Goal: Communication & Community: Answer question/provide support

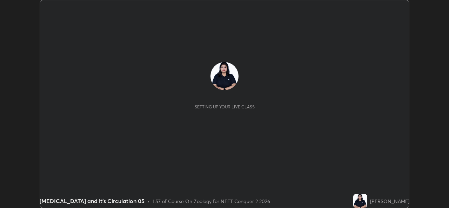
scroll to position [208, 449]
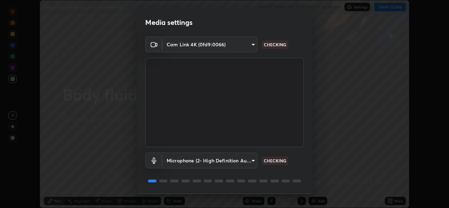
click at [297, 160] on div "Microphone (2- High Definition Audio Device) 36cd9f89a23acff87b04cca3604351d0b2…" at bounding box center [224, 161] width 159 height 16
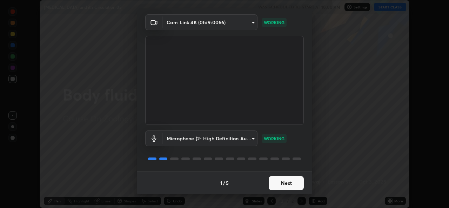
click at [298, 182] on button "Next" at bounding box center [286, 183] width 35 height 14
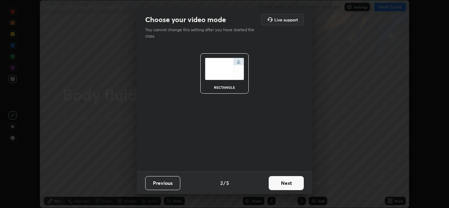
scroll to position [0, 0]
click at [293, 184] on button "Next" at bounding box center [286, 183] width 35 height 14
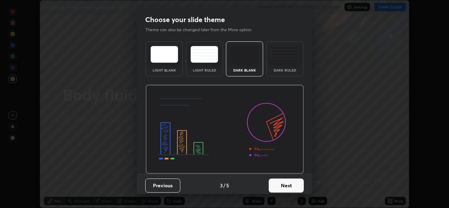
click at [291, 181] on button "Next" at bounding box center [286, 186] width 35 height 14
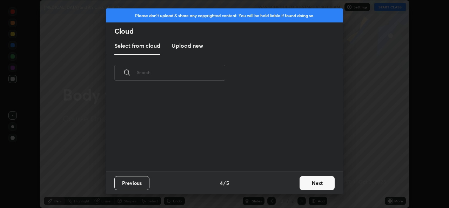
click at [296, 179] on div "Previous 4 / 5 Next" at bounding box center [224, 183] width 237 height 22
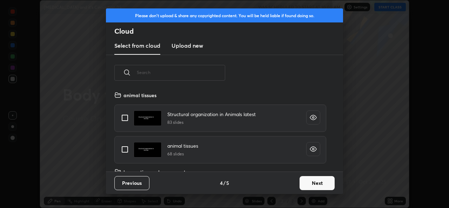
scroll to position [81, 225]
click at [317, 180] on button "Next" at bounding box center [317, 183] width 35 height 14
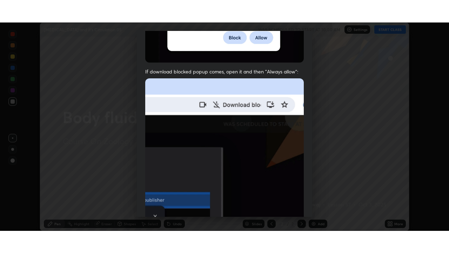
scroll to position [165, 0]
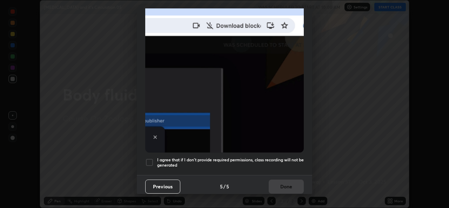
click at [266, 148] on img at bounding box center [224, 75] width 159 height 153
click at [150, 160] on div at bounding box center [149, 162] width 8 height 8
click at [290, 181] on button "Done" at bounding box center [286, 187] width 35 height 14
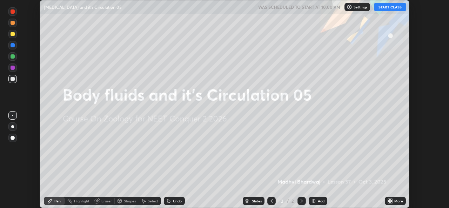
click at [392, 9] on button "START CLASS" at bounding box center [391, 7] width 32 height 8
click at [395, 198] on div "More" at bounding box center [395, 201] width 21 height 8
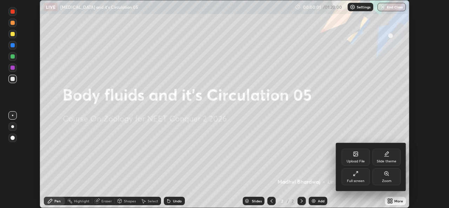
click at [359, 178] on div "Full screen" at bounding box center [356, 177] width 28 height 17
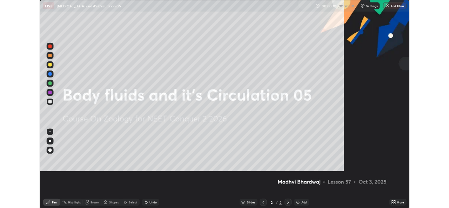
scroll to position [253, 449]
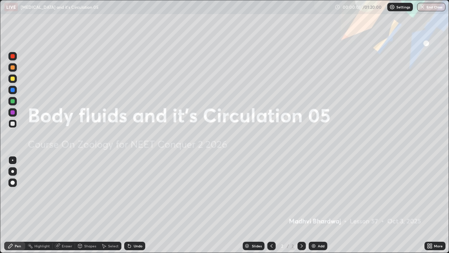
click at [323, 208] on div "Add" at bounding box center [321, 246] width 7 height 4
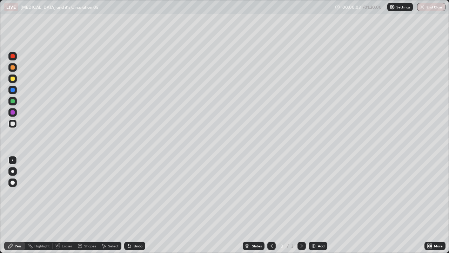
click at [13, 79] on div at bounding box center [13, 79] width 4 height 4
click at [16, 123] on div at bounding box center [12, 123] width 8 height 8
click at [13, 79] on div at bounding box center [13, 79] width 4 height 4
click at [48, 208] on div "Highlight" at bounding box center [38, 246] width 27 height 8
click at [429, 208] on icon at bounding box center [429, 247] width 2 height 2
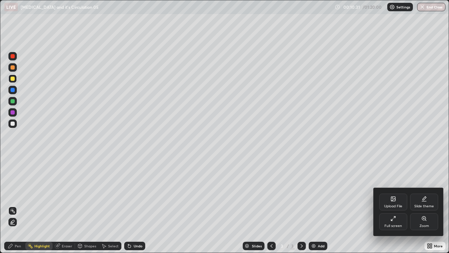
click at [397, 208] on div "Full screen" at bounding box center [394, 226] width 18 height 4
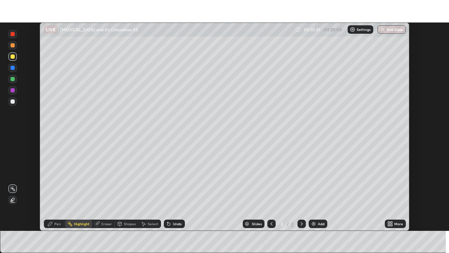
scroll to position [34897, 34656]
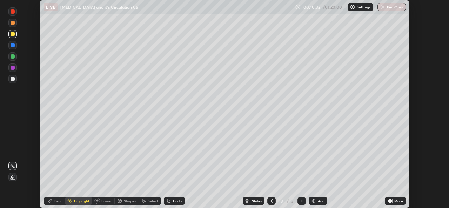
click at [389, 200] on icon at bounding box center [389, 200] width 2 height 2
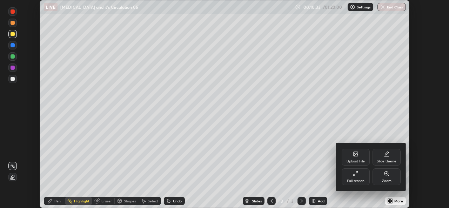
click at [358, 179] on div "Full screen" at bounding box center [356, 181] width 18 height 4
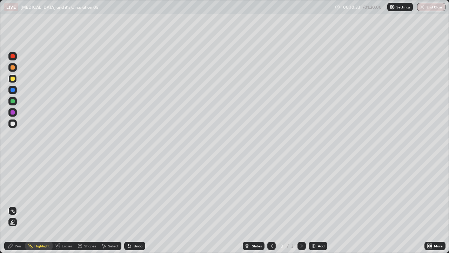
scroll to position [253, 449]
click at [15, 126] on div at bounding box center [12, 123] width 8 height 8
click at [18, 208] on div "Pen" at bounding box center [14, 246] width 21 height 8
click at [15, 80] on div at bounding box center [12, 78] width 8 height 8
click at [141, 208] on div "Undo" at bounding box center [134, 246] width 21 height 8
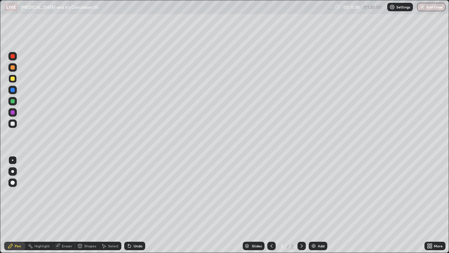
click at [143, 208] on div "Undo" at bounding box center [134, 246] width 21 height 8
click at [14, 124] on div at bounding box center [13, 123] width 4 height 4
click at [68, 208] on div "Eraser" at bounding box center [67, 246] width 11 height 4
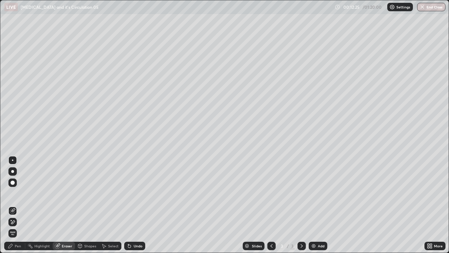
click at [22, 208] on div "Pen" at bounding box center [14, 246] width 21 height 8
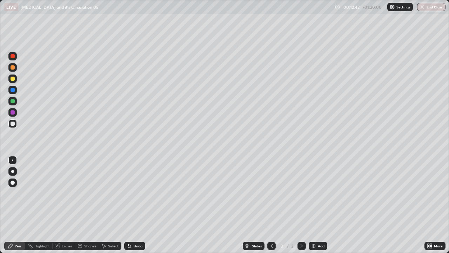
click at [143, 208] on div "Undo" at bounding box center [134, 246] width 21 height 8
click at [144, 208] on div "Undo" at bounding box center [134, 246] width 21 height 8
click at [143, 208] on div "Undo" at bounding box center [134, 246] width 21 height 8
click at [140, 208] on div "Undo" at bounding box center [138, 246] width 9 height 4
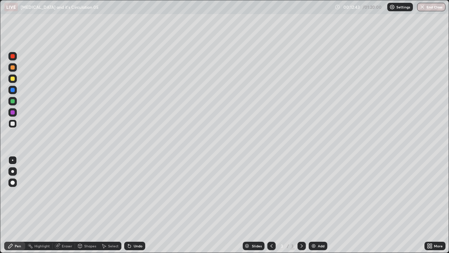
click at [139, 208] on div "Undo" at bounding box center [138, 246] width 9 height 4
click at [140, 208] on div "Undo" at bounding box center [138, 246] width 9 height 4
click at [142, 208] on div "Undo" at bounding box center [134, 246] width 21 height 8
click at [141, 208] on div "Undo" at bounding box center [134, 246] width 21 height 8
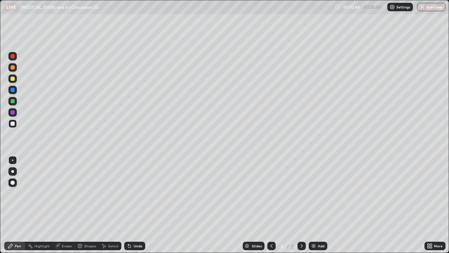
click at [142, 208] on div "Undo" at bounding box center [134, 246] width 21 height 8
click at [141, 208] on div "Undo" at bounding box center [134, 246] width 21 height 8
click at [141, 208] on div "Undo" at bounding box center [138, 246] width 9 height 4
click at [143, 208] on div "Undo" at bounding box center [134, 246] width 21 height 8
click at [142, 208] on div "Undo" at bounding box center [134, 246] width 21 height 8
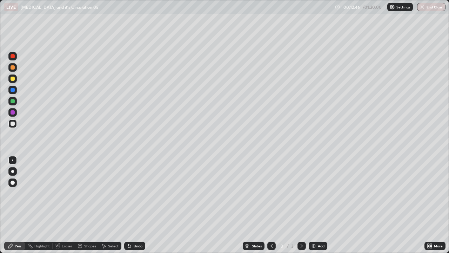
click at [143, 208] on div "Undo" at bounding box center [134, 246] width 21 height 8
click at [144, 208] on div "Undo" at bounding box center [134, 246] width 21 height 8
click at [325, 208] on div "Add" at bounding box center [318, 246] width 19 height 8
click at [13, 79] on div at bounding box center [13, 79] width 4 height 4
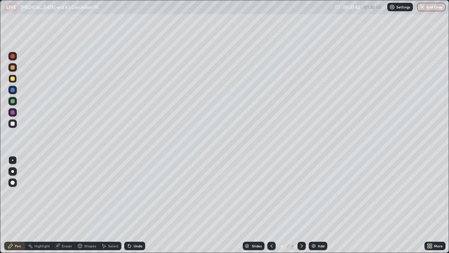
click at [319, 208] on div "Add" at bounding box center [321, 246] width 7 height 4
click at [16, 124] on div at bounding box center [12, 123] width 8 height 8
click at [325, 208] on div "Add" at bounding box center [318, 246] width 19 height 8
click at [16, 66] on div at bounding box center [12, 67] width 8 height 8
click at [16, 126] on div at bounding box center [12, 123] width 8 height 8
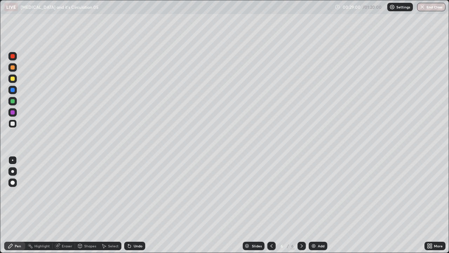
click at [15, 82] on div at bounding box center [12, 78] width 8 height 8
click at [15, 123] on div at bounding box center [12, 123] width 8 height 8
click at [67, 208] on div "Eraser" at bounding box center [67, 246] width 11 height 4
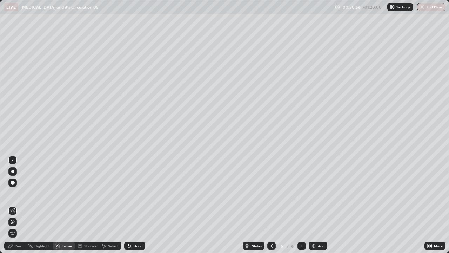
click at [12, 208] on div "Pen" at bounding box center [14, 246] width 21 height 8
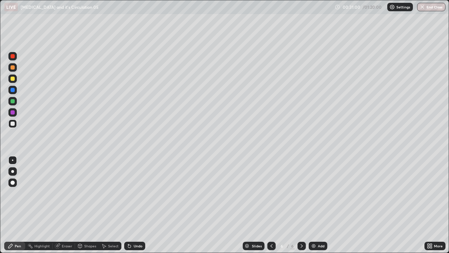
click at [15, 208] on div "Pen" at bounding box center [18, 246] width 6 height 4
click at [140, 208] on div "Undo" at bounding box center [138, 246] width 9 height 4
click at [140, 208] on div "Undo" at bounding box center [134, 246] width 21 height 8
click at [139, 208] on div "Undo" at bounding box center [134, 246] width 21 height 8
click at [138, 208] on div "Undo" at bounding box center [134, 246] width 21 height 8
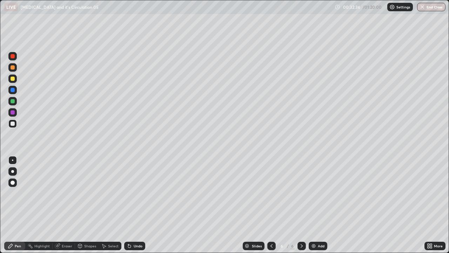
click at [137, 208] on div "Undo" at bounding box center [134, 246] width 21 height 8
click at [136, 208] on div "Undo" at bounding box center [134, 246] width 21 height 8
click at [135, 208] on div "Undo" at bounding box center [138, 246] width 9 height 4
click at [134, 208] on div "Undo" at bounding box center [138, 246] width 9 height 4
click at [136, 208] on div "Undo" at bounding box center [138, 246] width 9 height 4
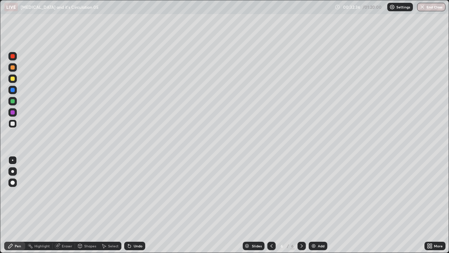
click at [138, 208] on div "Undo" at bounding box center [138, 246] width 9 height 4
click at [139, 208] on div "Undo" at bounding box center [134, 246] width 21 height 8
click at [139, 208] on div "Undo" at bounding box center [138, 246] width 9 height 4
click at [137, 208] on div "Undo" at bounding box center [138, 246] width 9 height 4
click at [136, 208] on div "Undo" at bounding box center [134, 246] width 21 height 8
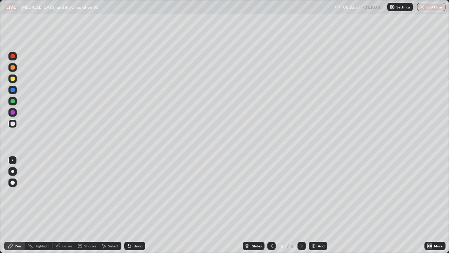
click at [135, 208] on div "Undo" at bounding box center [134, 246] width 21 height 8
click at [135, 208] on div "Undo" at bounding box center [138, 246] width 9 height 4
click at [134, 208] on div "Undo" at bounding box center [134, 246] width 21 height 8
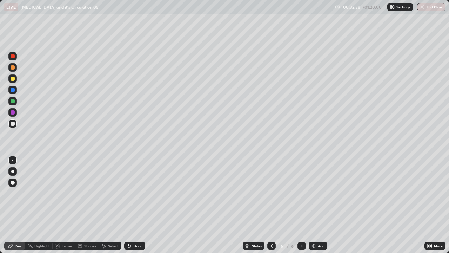
click at [136, 208] on div "Undo" at bounding box center [138, 246] width 9 height 4
click at [135, 208] on div "Undo" at bounding box center [138, 246] width 9 height 4
click at [134, 208] on div "Undo" at bounding box center [138, 246] width 9 height 4
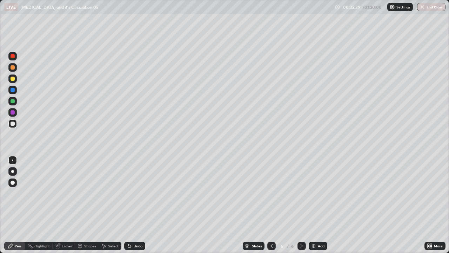
click at [134, 208] on div "Undo" at bounding box center [138, 246] width 9 height 4
click at [132, 208] on div "Undo" at bounding box center [134, 246] width 21 height 8
click at [315, 208] on img at bounding box center [314, 246] width 6 height 6
click at [13, 79] on div at bounding box center [13, 79] width 4 height 4
click at [15, 56] on div at bounding box center [12, 56] width 8 height 8
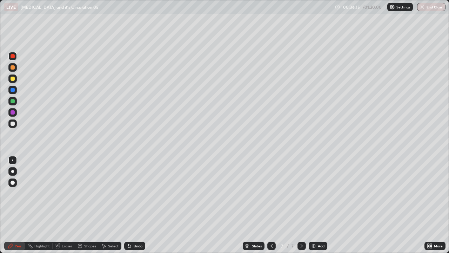
click at [18, 125] on div at bounding box center [12, 123] width 11 height 11
click at [14, 56] on div at bounding box center [13, 56] width 4 height 4
click at [16, 127] on div at bounding box center [12, 123] width 8 height 8
click at [14, 98] on div at bounding box center [12, 101] width 8 height 8
click at [13, 124] on div at bounding box center [13, 123] width 4 height 4
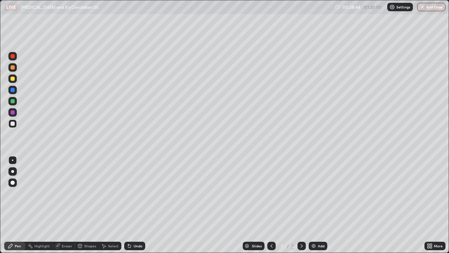
click at [57, 13] on div "LIVE [MEDICAL_DATA] and it's Circulation 05" at bounding box center [168, 7] width 328 height 14
click at [14, 92] on div at bounding box center [13, 90] width 4 height 4
click at [12, 127] on div at bounding box center [12, 123] width 8 height 8
click at [15, 90] on div at bounding box center [12, 90] width 8 height 8
click at [14, 126] on div at bounding box center [12, 123] width 8 height 8
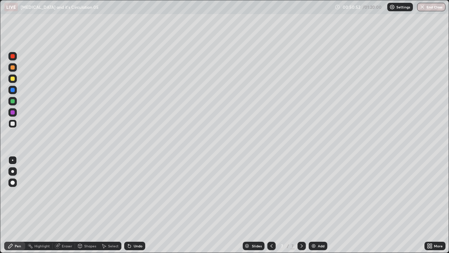
click at [318, 208] on div "Add" at bounding box center [321, 246] width 7 height 4
click at [16, 124] on div at bounding box center [12, 123] width 8 height 8
click at [144, 208] on div "Undo" at bounding box center [134, 246] width 21 height 8
click at [143, 208] on div "Undo" at bounding box center [134, 246] width 21 height 8
click at [13, 56] on div at bounding box center [13, 56] width 4 height 4
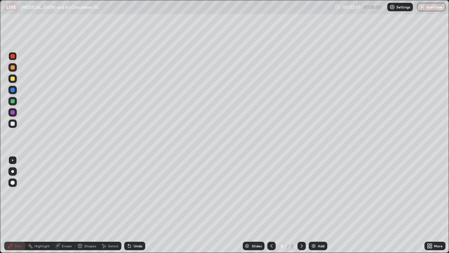
click at [16, 103] on div at bounding box center [12, 101] width 8 height 8
click at [16, 92] on div at bounding box center [12, 90] width 8 height 8
click at [13, 124] on div at bounding box center [13, 123] width 4 height 4
click at [15, 113] on div at bounding box center [12, 112] width 8 height 8
click at [16, 79] on div at bounding box center [12, 78] width 8 height 8
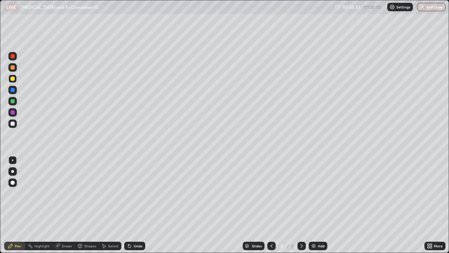
click at [325, 208] on div "Add" at bounding box center [318, 246] width 19 height 8
click at [16, 121] on div at bounding box center [12, 123] width 8 height 8
click at [13, 68] on div at bounding box center [13, 67] width 4 height 4
click at [13, 124] on div at bounding box center [13, 123] width 4 height 4
click at [16, 127] on div at bounding box center [12, 123] width 8 height 11
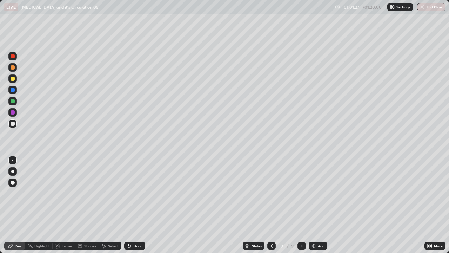
click at [15, 102] on div at bounding box center [12, 101] width 8 height 8
click at [318, 208] on div "Add" at bounding box center [318, 246] width 19 height 8
click at [326, 208] on div "Add" at bounding box center [318, 246] width 19 height 8
click at [15, 81] on div at bounding box center [12, 78] width 8 height 8
click at [323, 208] on div "Add" at bounding box center [321, 246] width 7 height 4
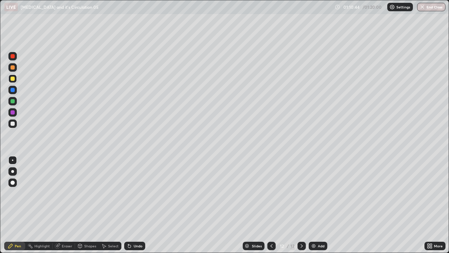
click at [15, 57] on div at bounding box center [12, 56] width 8 height 8
click at [16, 91] on div at bounding box center [12, 90] width 8 height 8
click at [14, 124] on div at bounding box center [13, 123] width 4 height 4
click at [326, 208] on div "Add" at bounding box center [318, 246] width 19 height 8
click at [13, 79] on div at bounding box center [13, 79] width 4 height 4
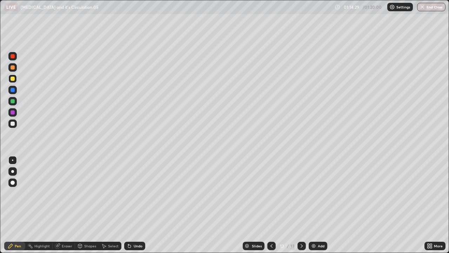
click at [16, 93] on div at bounding box center [12, 90] width 8 height 8
click at [13, 160] on div at bounding box center [12, 159] width 1 height 1
click at [13, 172] on div at bounding box center [12, 171] width 3 height 3
click at [429, 8] on button "End Class" at bounding box center [432, 7] width 28 height 8
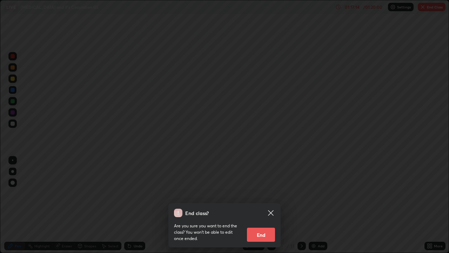
click at [263, 208] on button "End" at bounding box center [261, 234] width 28 height 14
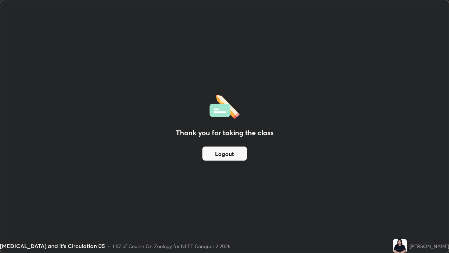
click at [245, 152] on button "Logout" at bounding box center [225, 153] width 45 height 14
click at [244, 156] on button "Logout" at bounding box center [225, 153] width 45 height 14
click at [228, 152] on button "Logout" at bounding box center [225, 153] width 45 height 14
